Goal: Task Accomplishment & Management: Use online tool/utility

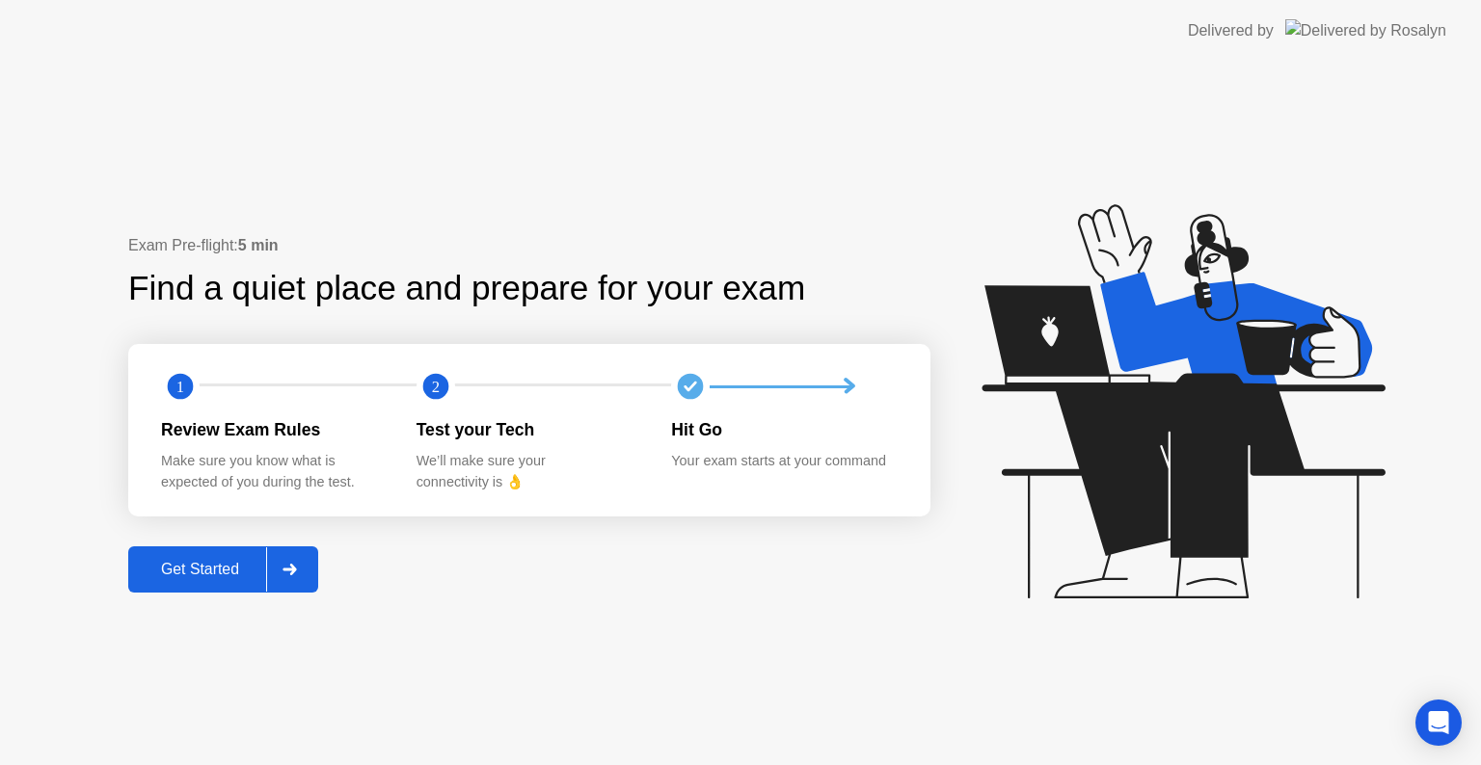
click at [293, 582] on div at bounding box center [289, 570] width 46 height 44
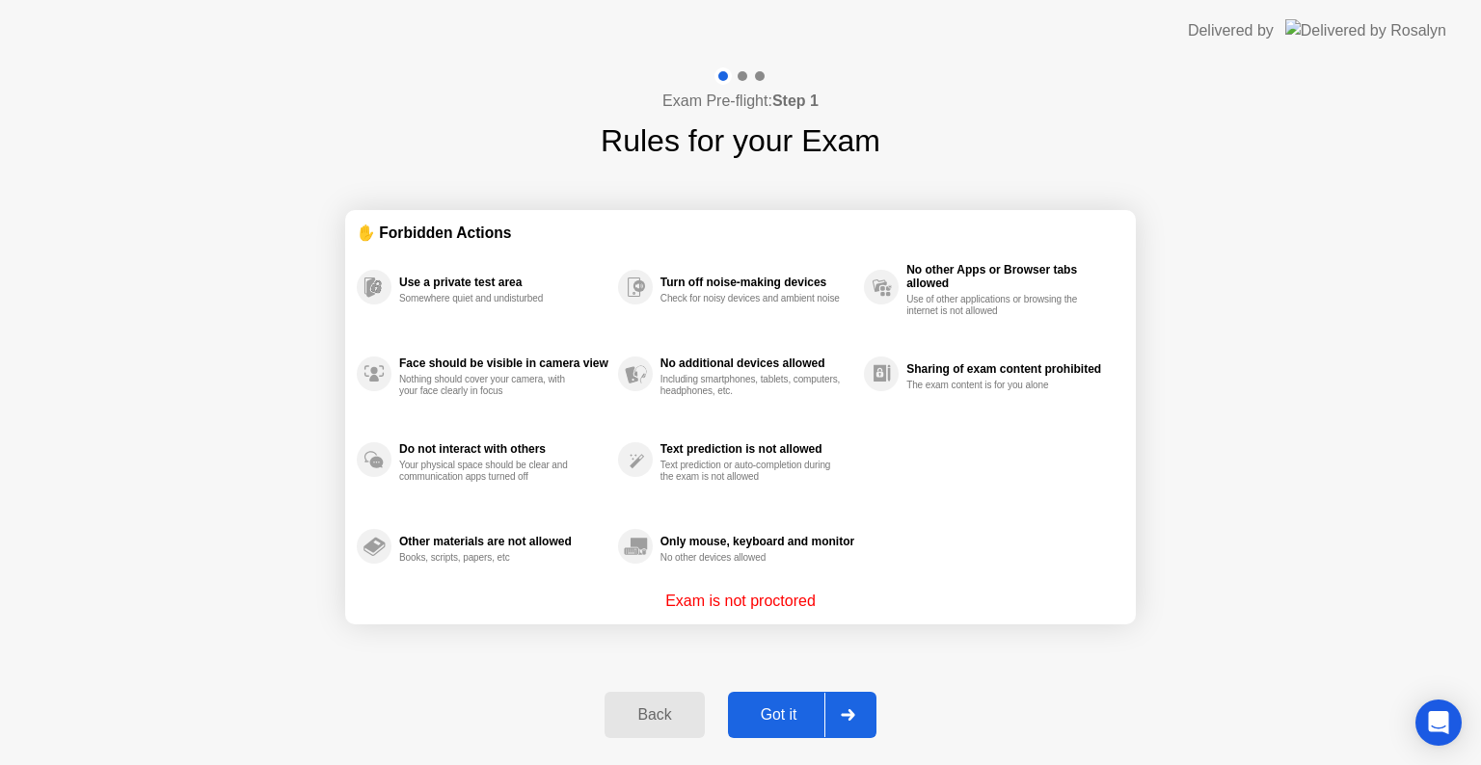
click at [841, 725] on div at bounding box center [847, 715] width 46 height 44
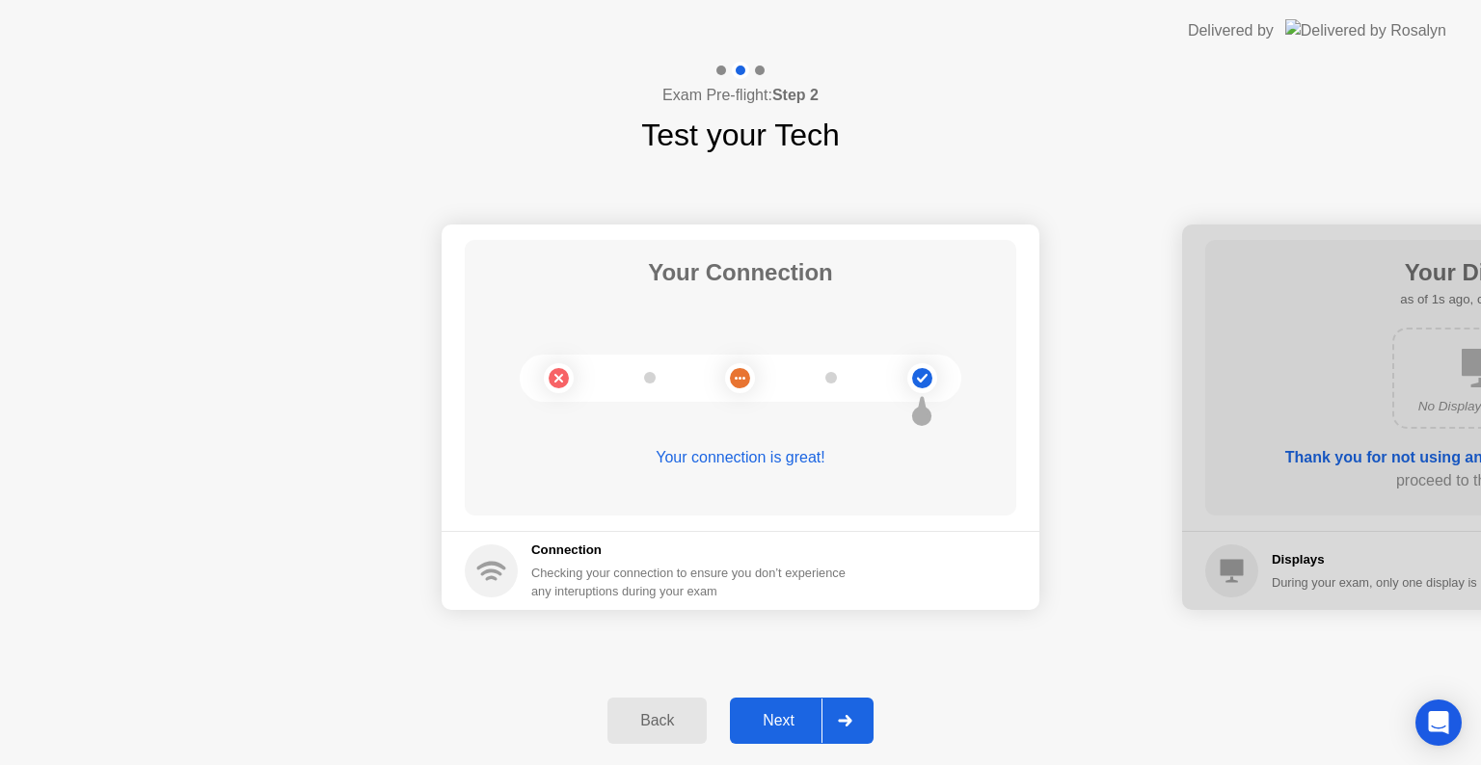
click at [841, 716] on icon at bounding box center [845, 721] width 14 height 12
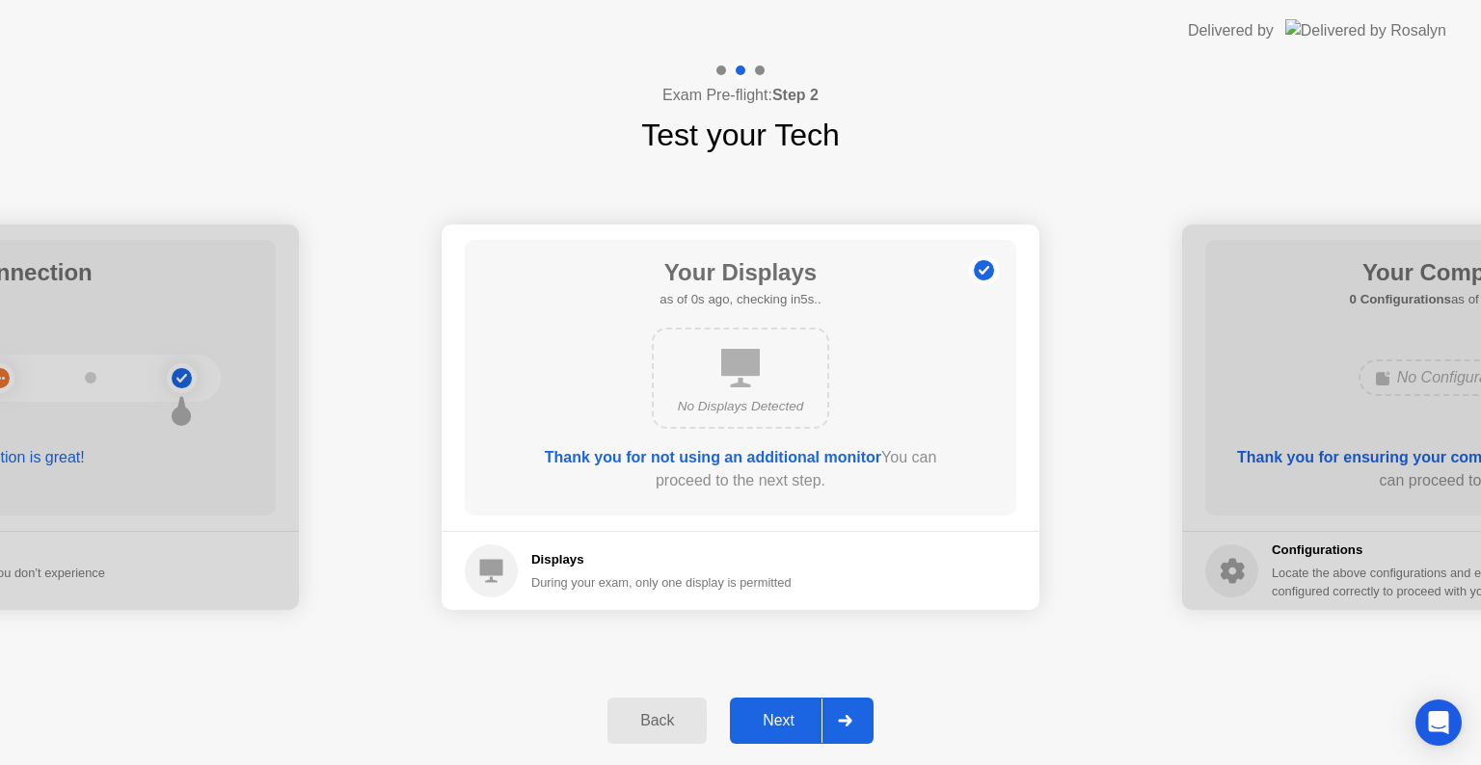
click at [841, 716] on icon at bounding box center [845, 721] width 14 height 12
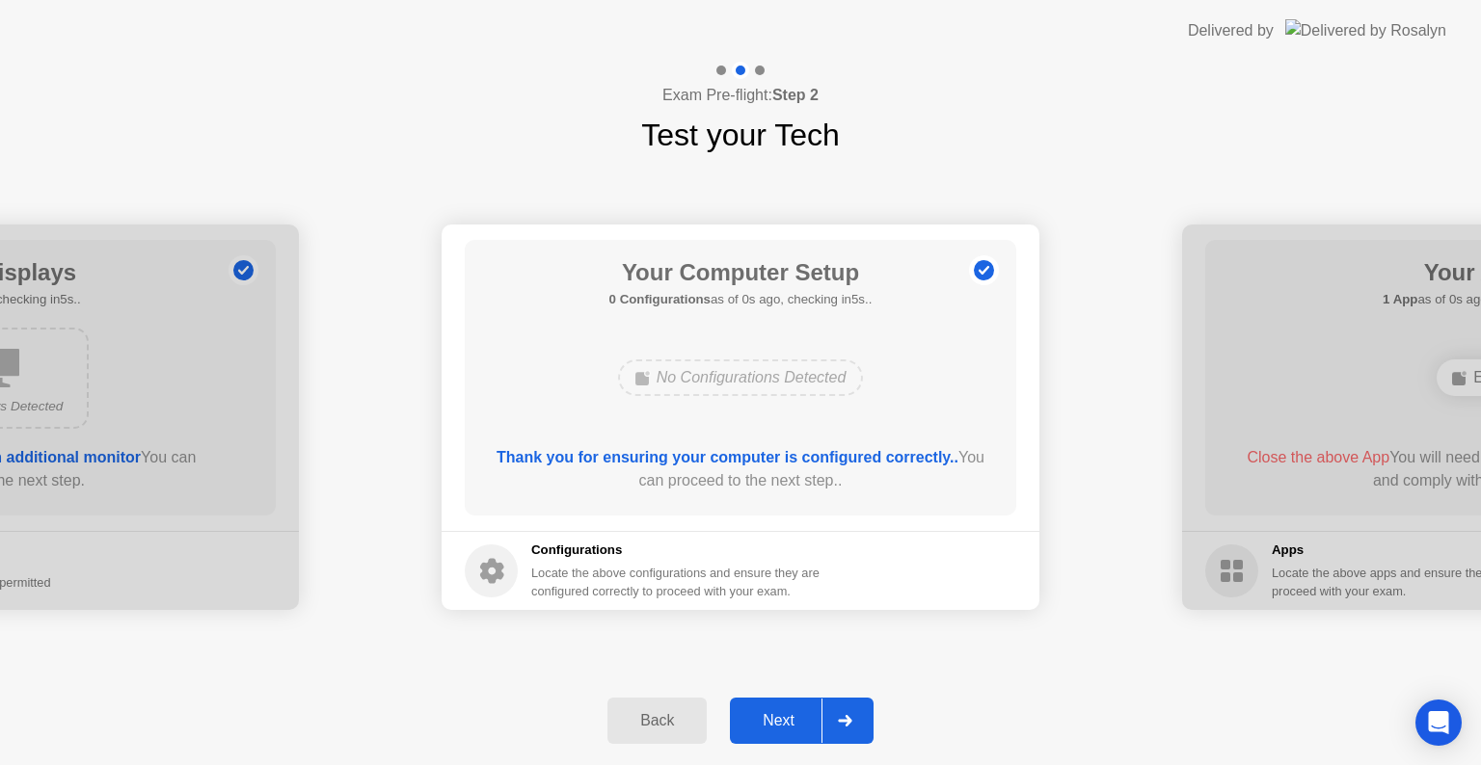
click at [841, 716] on icon at bounding box center [845, 721] width 14 height 12
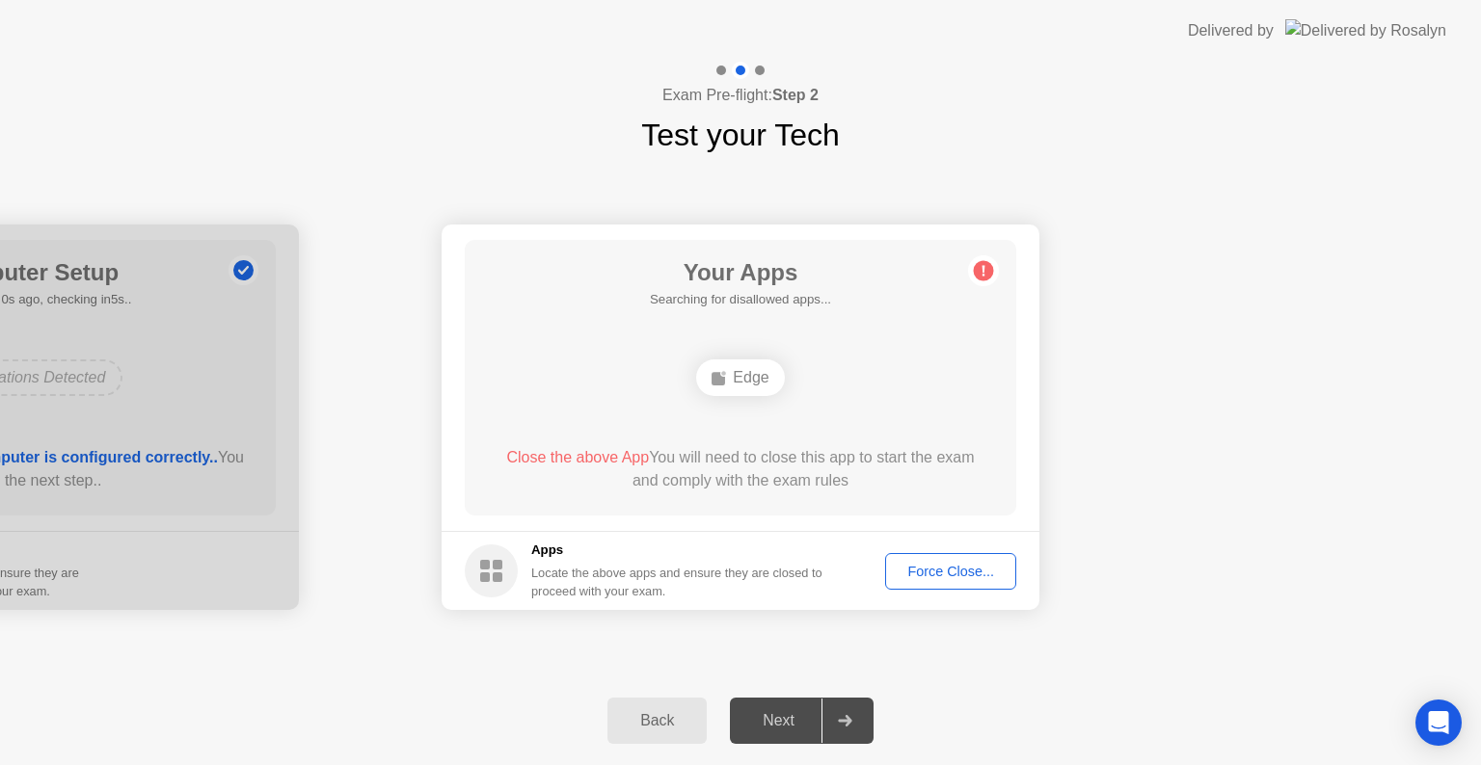
click at [841, 716] on icon at bounding box center [845, 721] width 14 height 12
click at [926, 564] on div "Force Close..." at bounding box center [951, 571] width 118 height 15
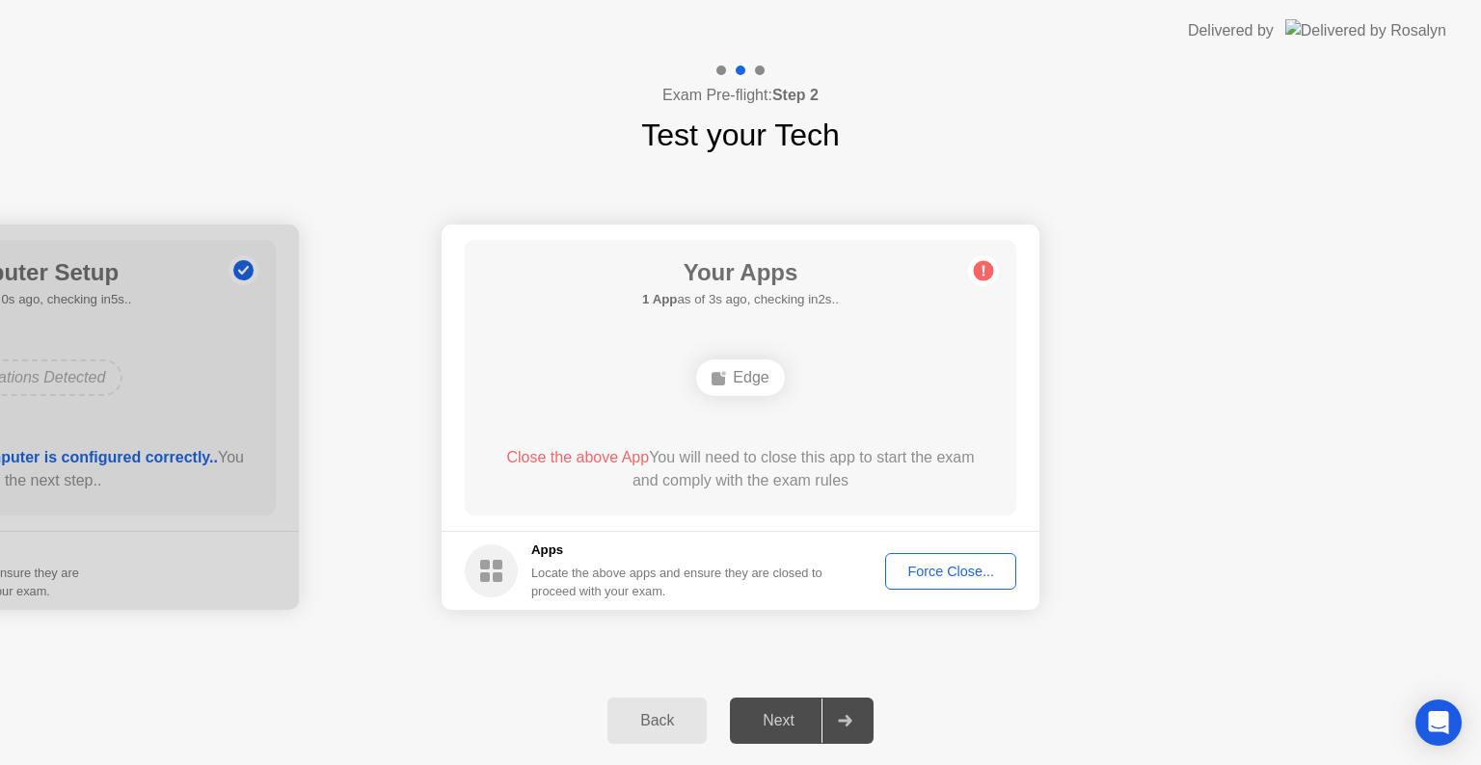
click at [946, 572] on div "Force Close..." at bounding box center [951, 571] width 118 height 15
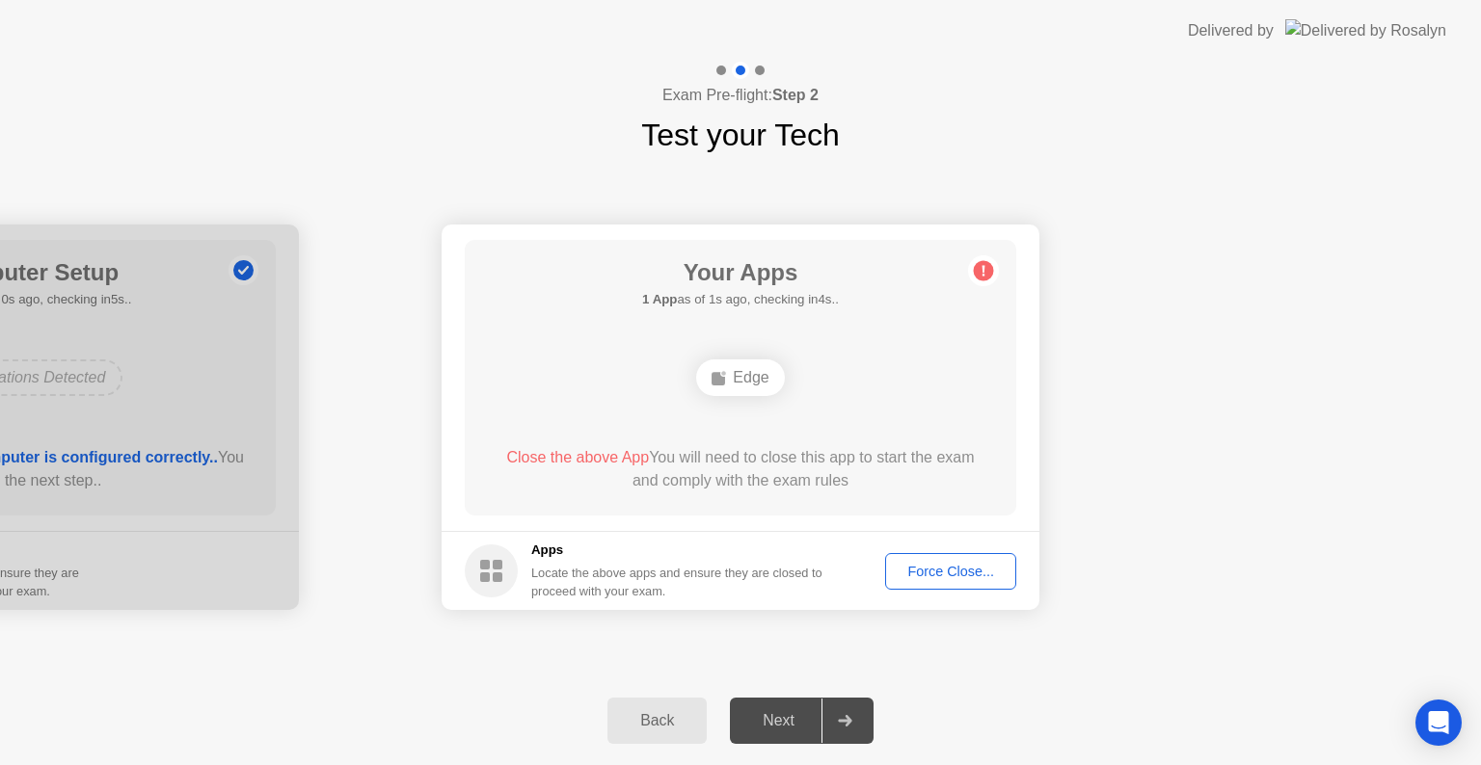
click at [935, 566] on div "Force Close..." at bounding box center [951, 571] width 118 height 15
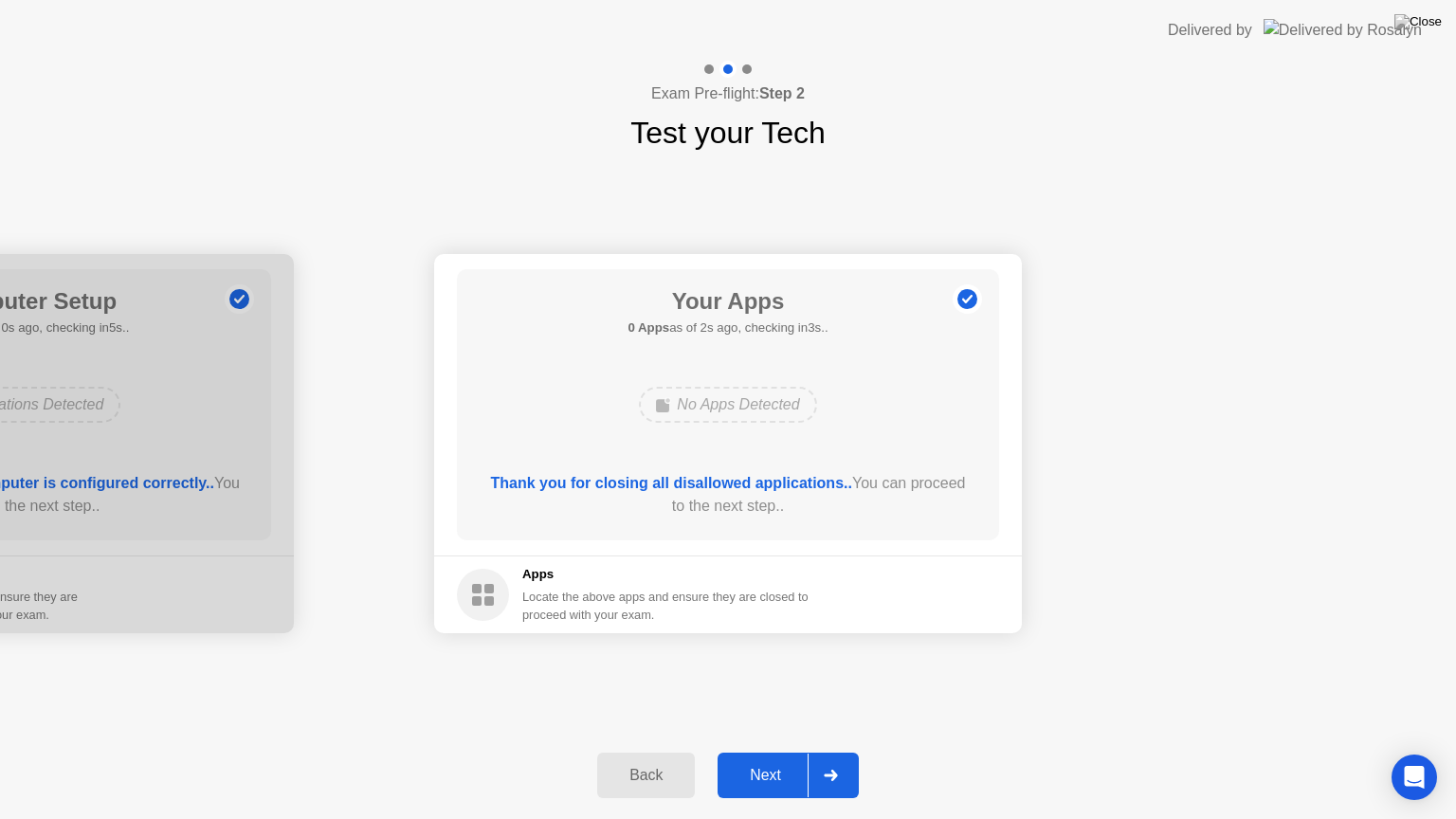
click at [814, 751] on div at bounding box center [830, 775] width 45 height 43
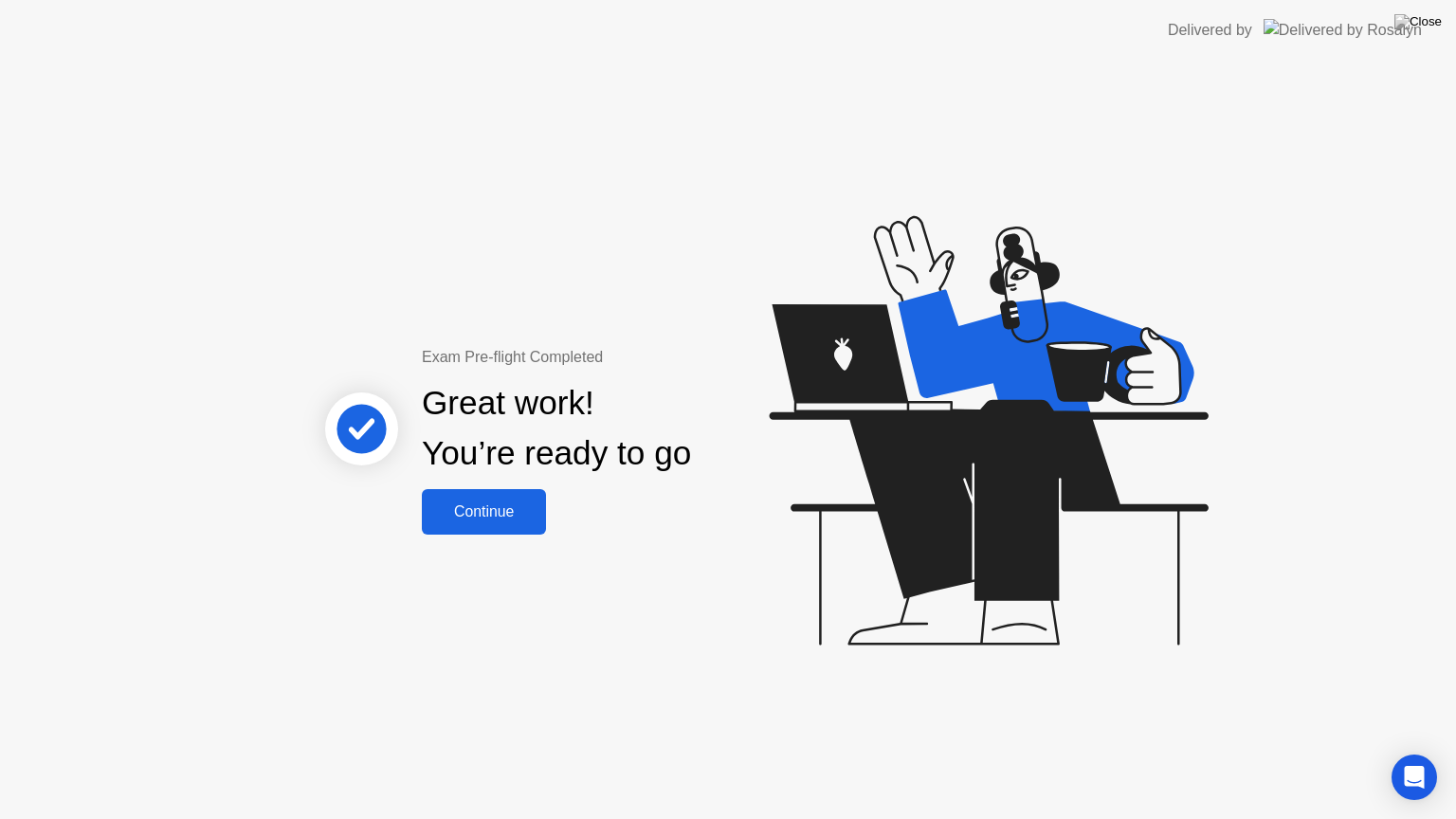
click at [488, 517] on div "Continue" at bounding box center [484, 511] width 113 height 17
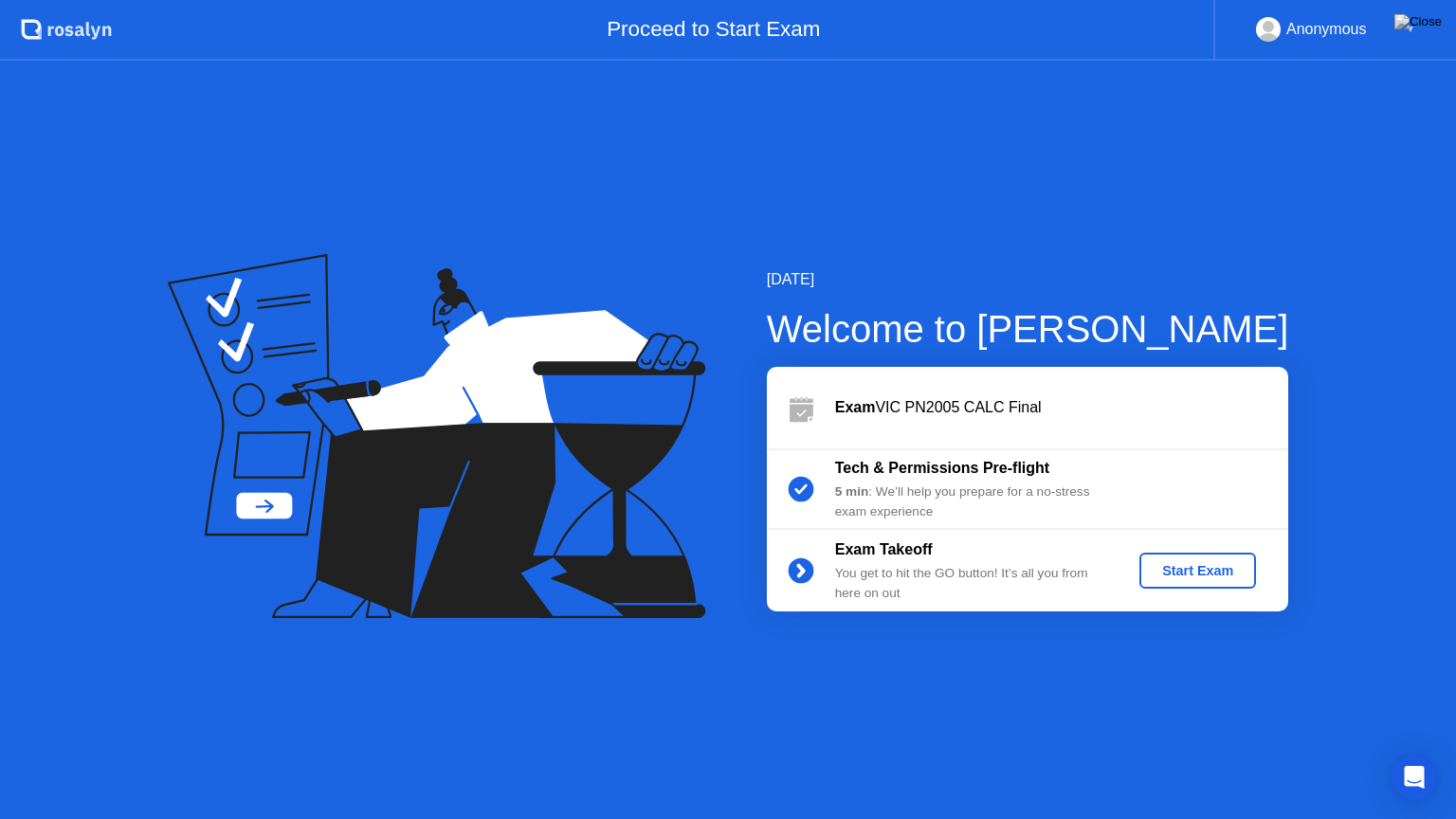
click at [1211, 570] on div "Start Exam" at bounding box center [1196, 570] width 101 height 15
